Goal: Check status: Check status

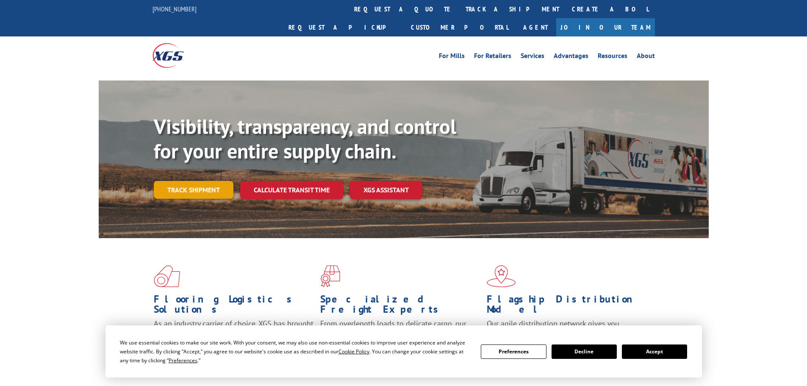
drag, startPoint x: 0, startPoint y: 0, endPoint x: 200, endPoint y: 164, distance: 259.2
click at [200, 181] on link "Track shipment" at bounding box center [194, 190] width 80 height 18
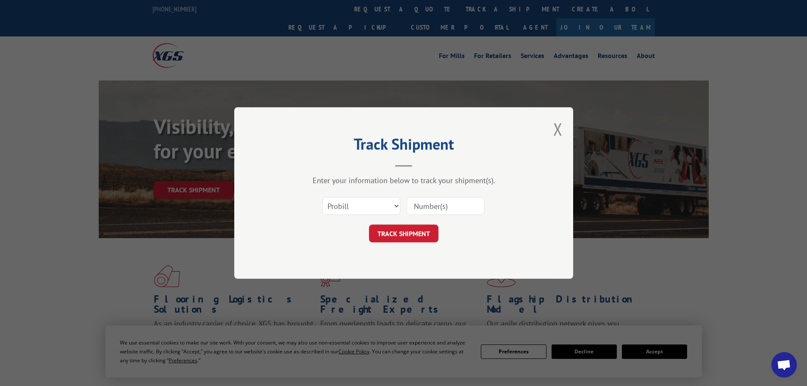
click at [378, 194] on div "Select category... Probill BOL PO" at bounding box center [404, 206] width 254 height 28
click at [366, 198] on select "Select category... Probill BOL PO" at bounding box center [361, 206] width 78 height 18
select select "po"
click at [322, 197] on select "Select category... Probill BOL PO" at bounding box center [361, 206] width 78 height 18
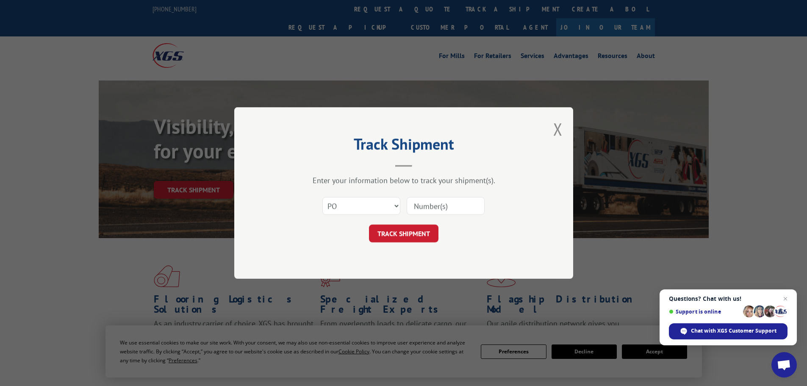
click at [420, 211] on input at bounding box center [446, 206] width 78 height 18
paste input "67512558"
type input "67512558"
click at [421, 225] on button "TRACK SHIPMENT" at bounding box center [403, 234] width 69 height 18
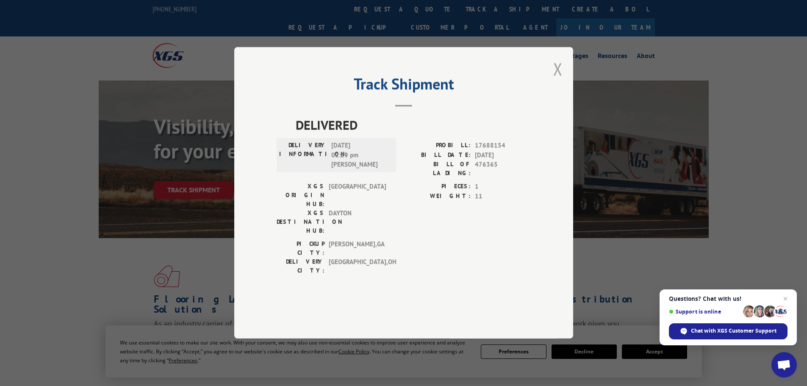
click at [561, 80] on button "Close modal" at bounding box center [557, 69] width 9 height 22
